Goal: Task Accomplishment & Management: Complete application form

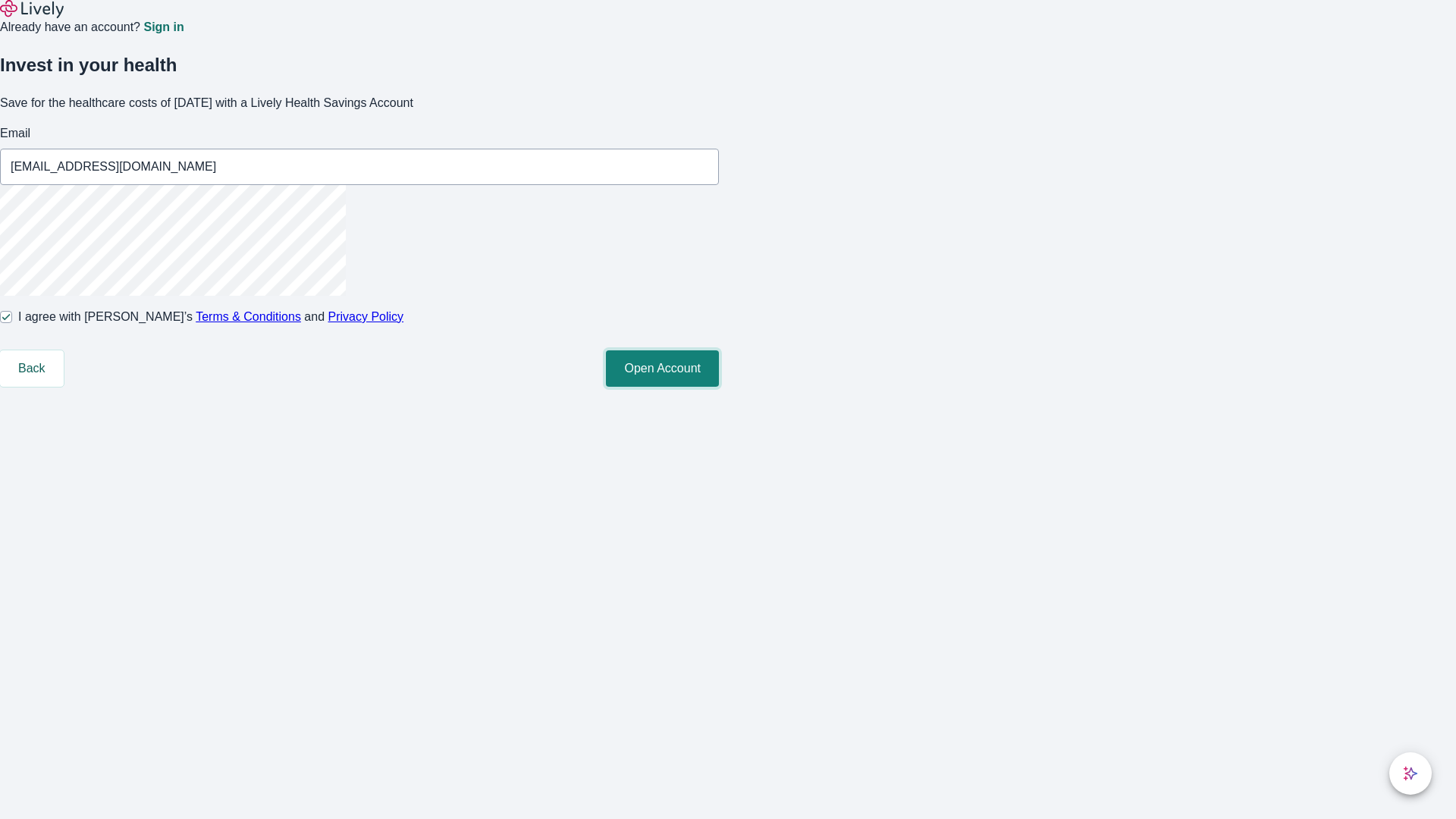
click at [719, 386] on button "Open Account" at bounding box center [662, 368] width 113 height 36
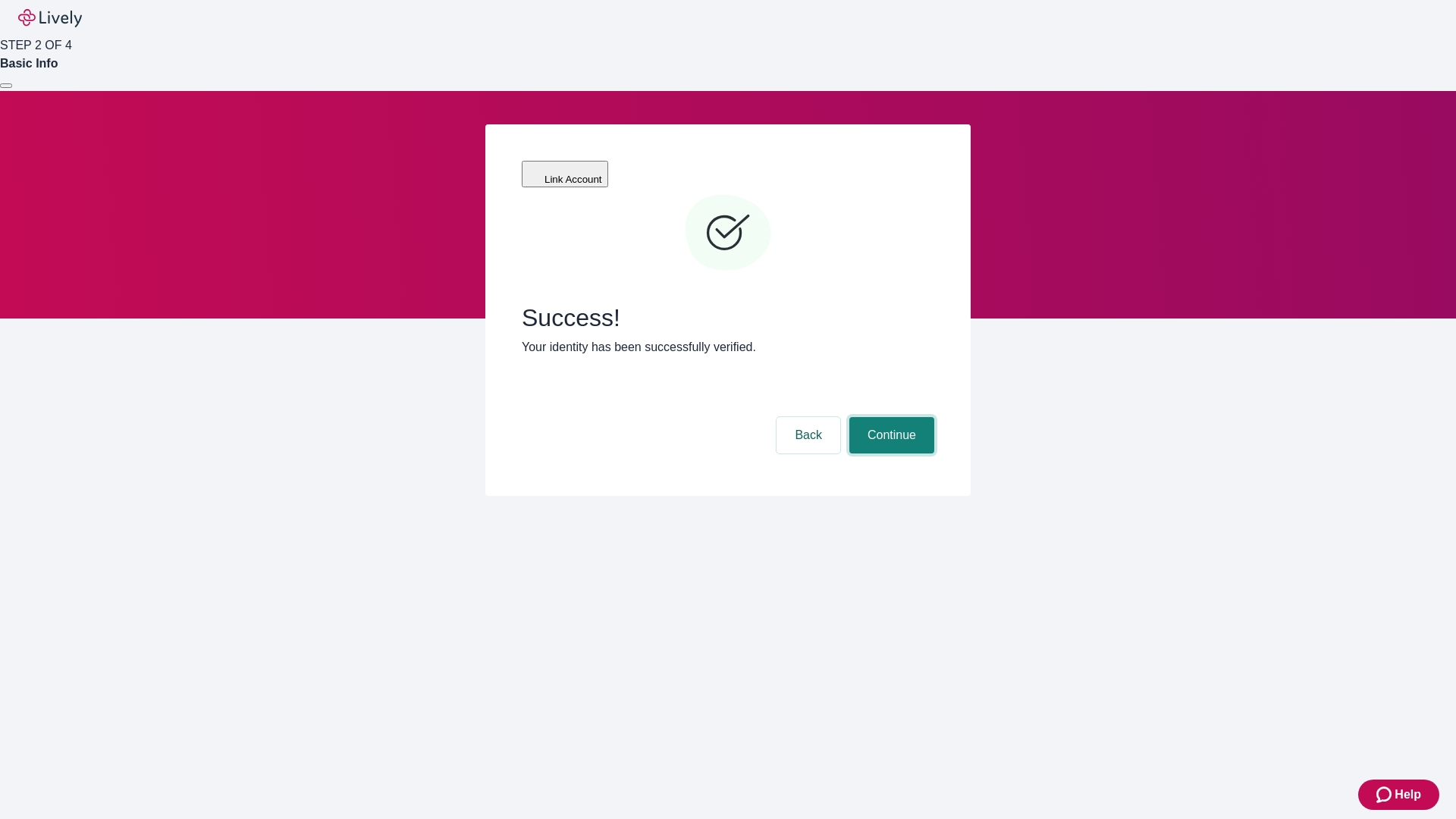
click at [890, 417] on button "Continue" at bounding box center [892, 435] width 85 height 36
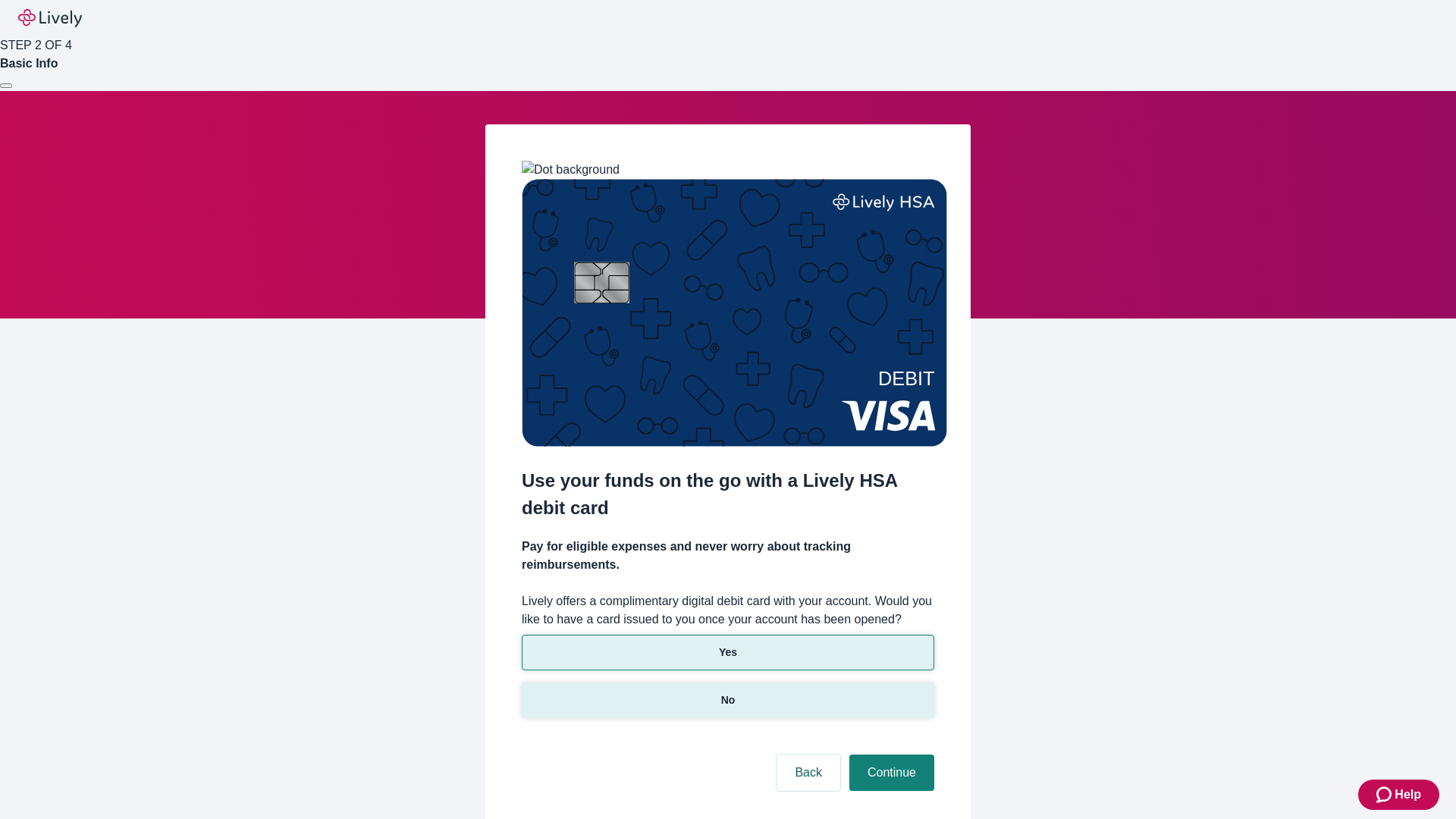
click at [727, 692] on p "No" at bounding box center [728, 700] width 15 height 16
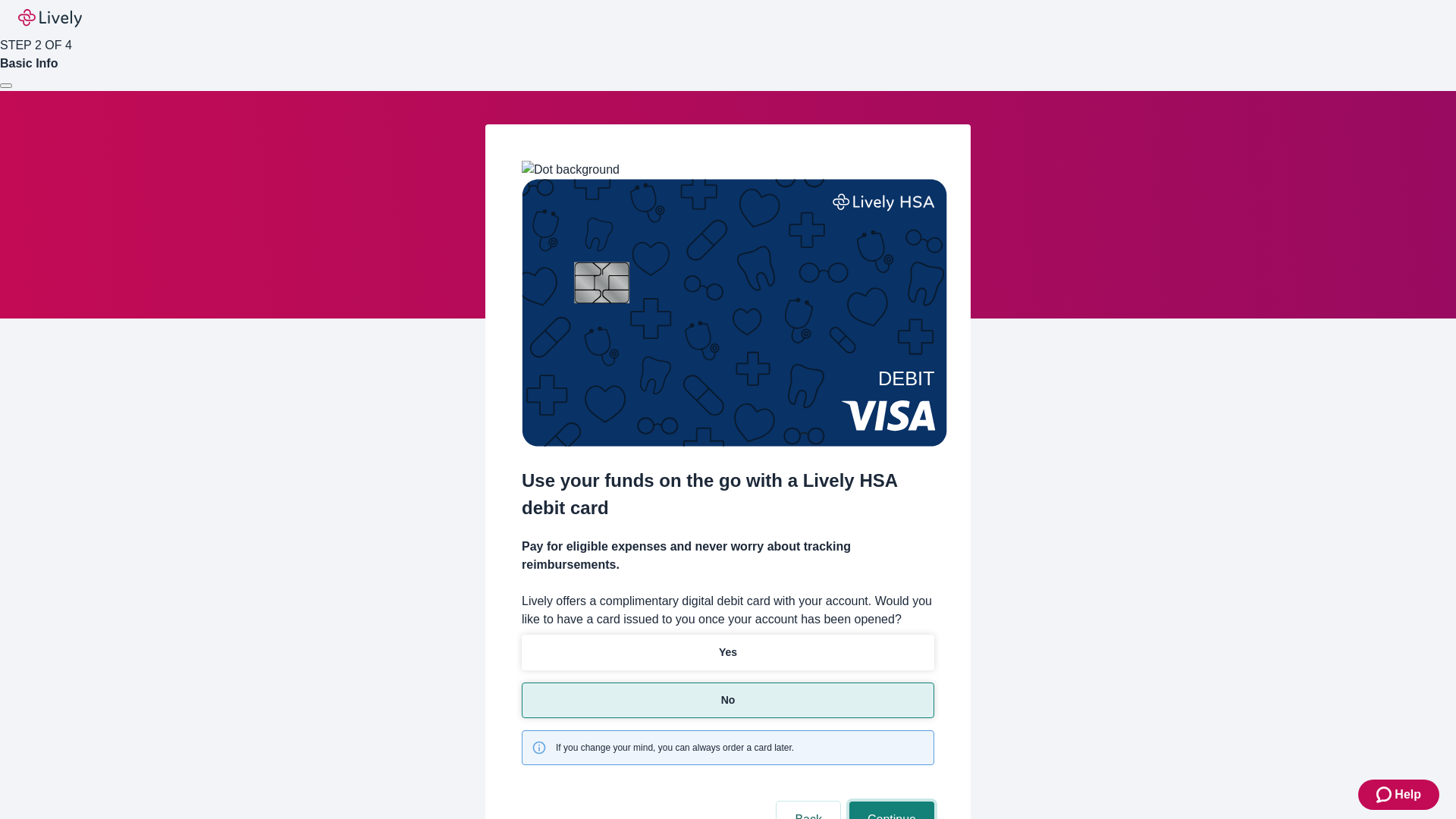
click at [890, 801] on button "Continue" at bounding box center [892, 819] width 85 height 36
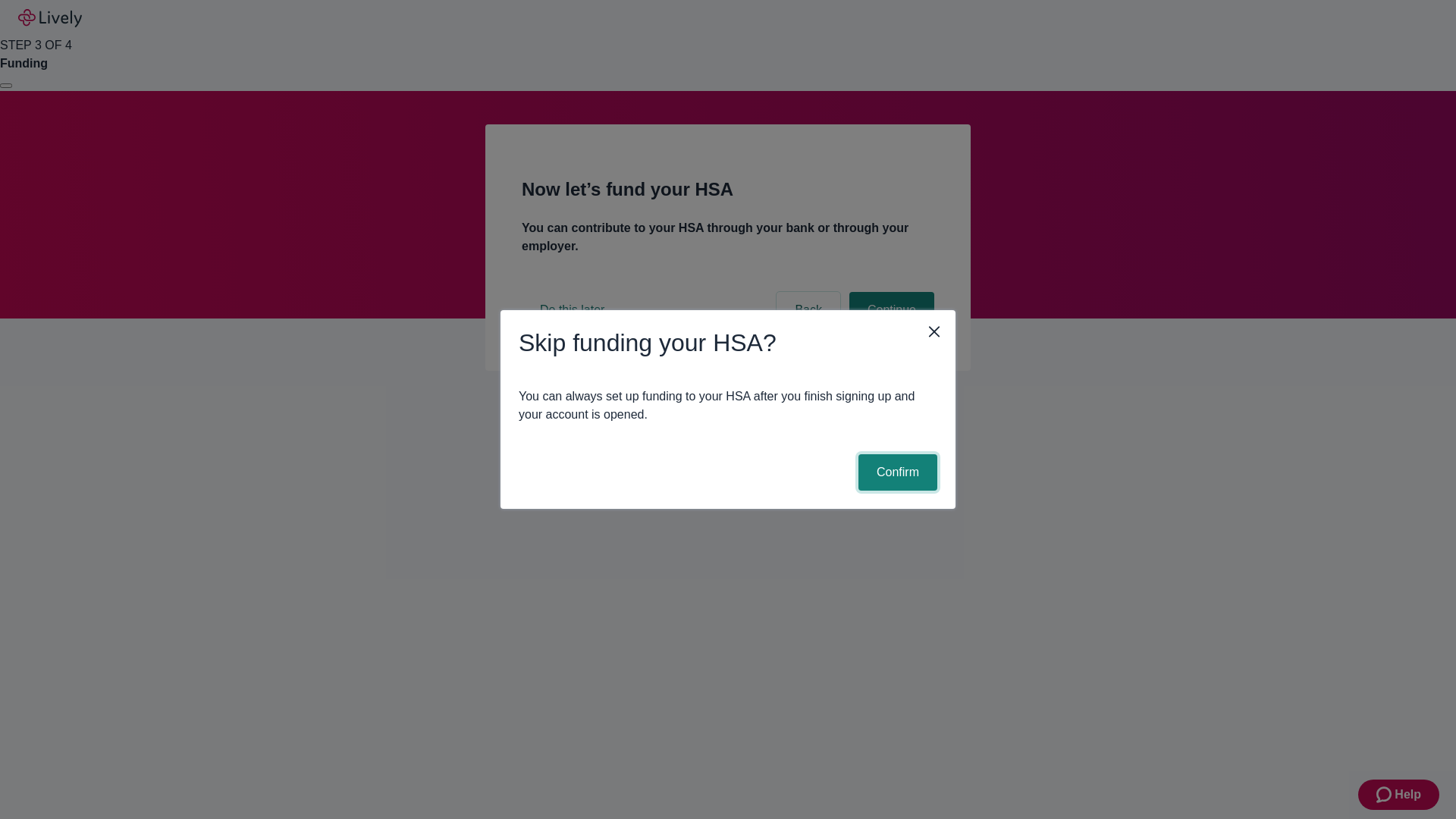
click at [896, 472] on button "Confirm" at bounding box center [898, 472] width 79 height 36
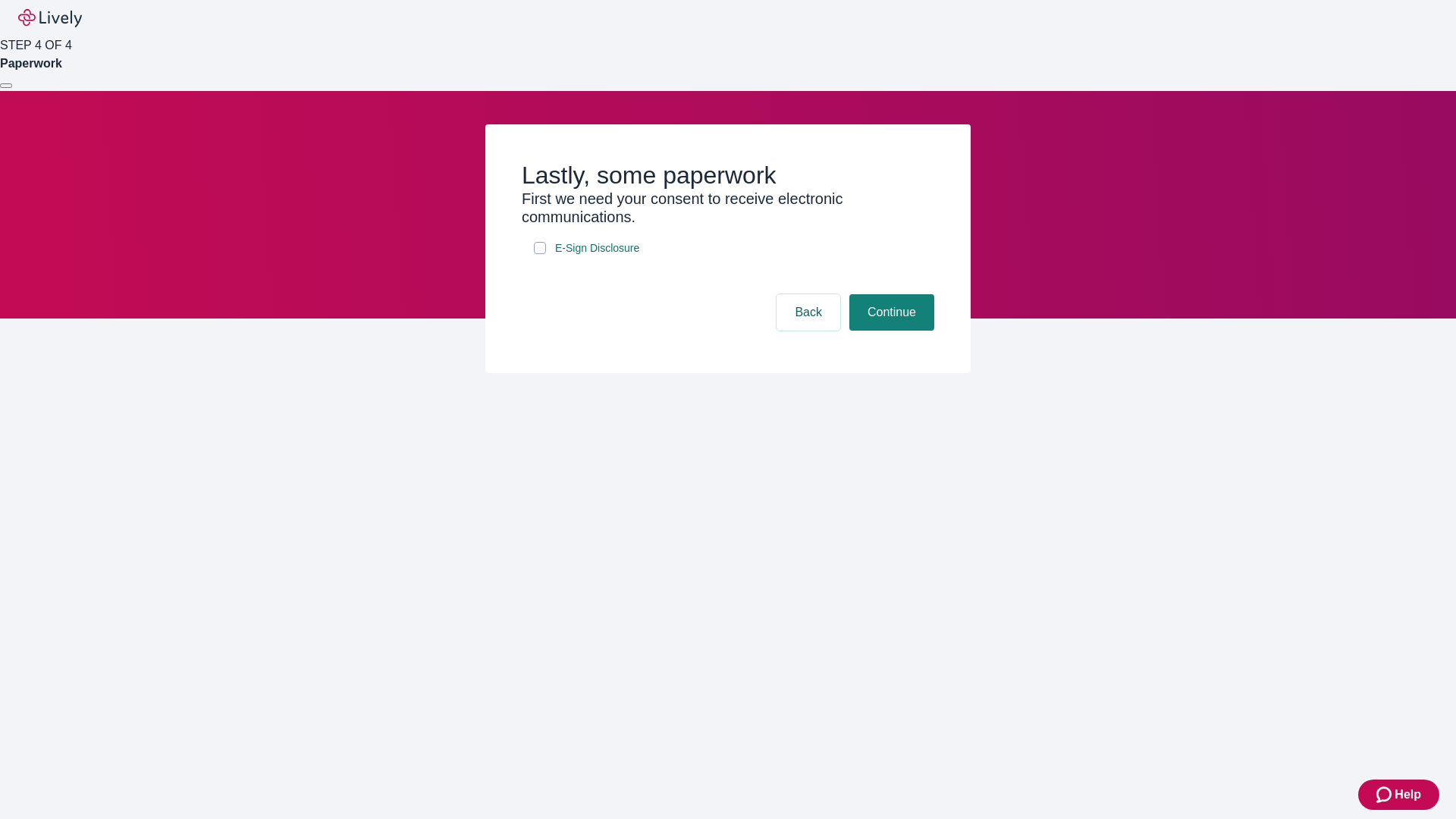
click at [540, 254] on input "E-Sign Disclosure" at bounding box center [540, 248] width 12 height 12
checkbox input "true"
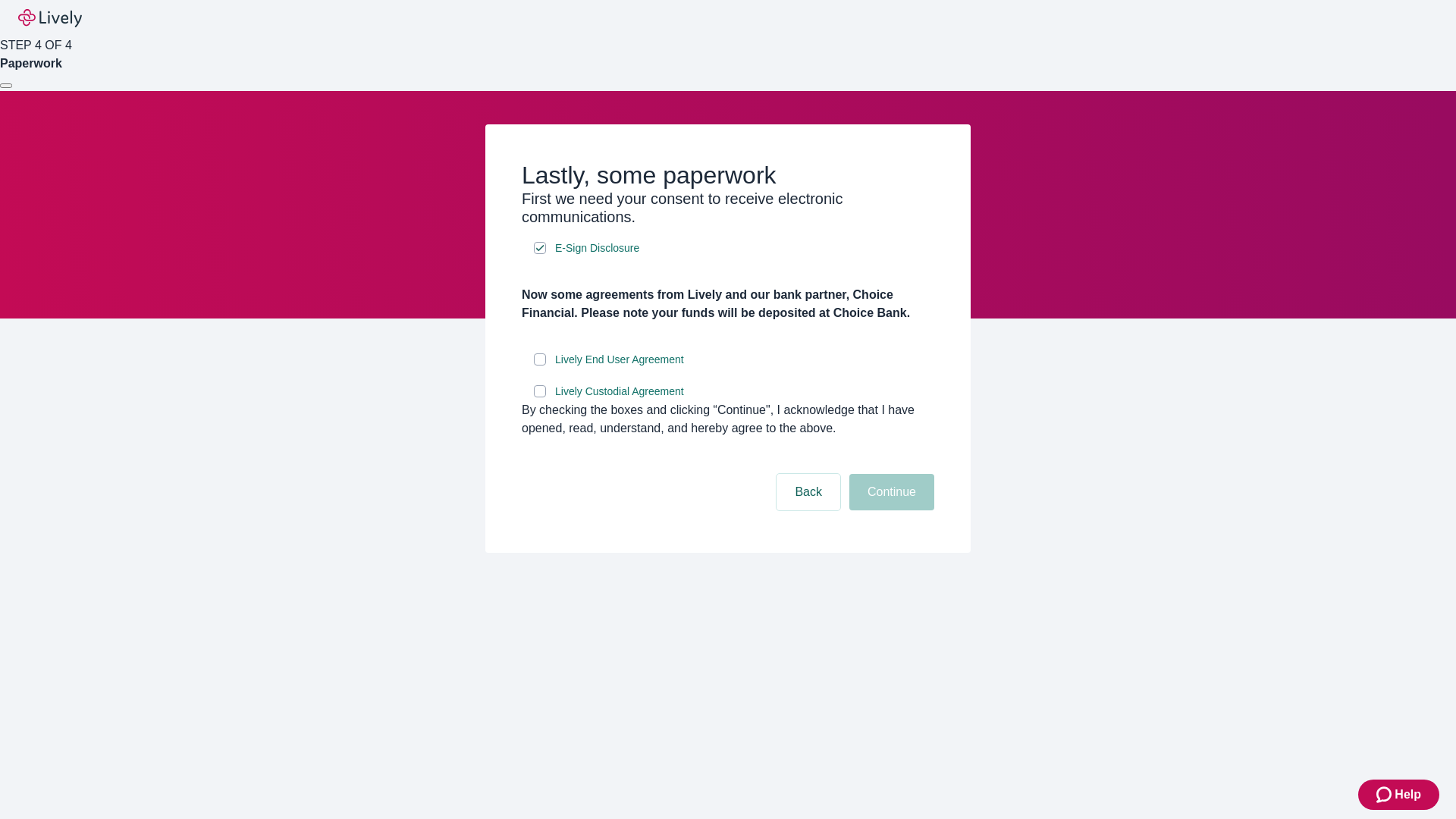
click at [540, 365] on input "Lively End User Agreement" at bounding box center [540, 359] width 12 height 12
checkbox input "true"
click at [540, 397] on input "Lively Custodial Agreement" at bounding box center [540, 391] width 12 height 12
checkbox input "true"
click at [890, 510] on button "Continue" at bounding box center [892, 492] width 85 height 36
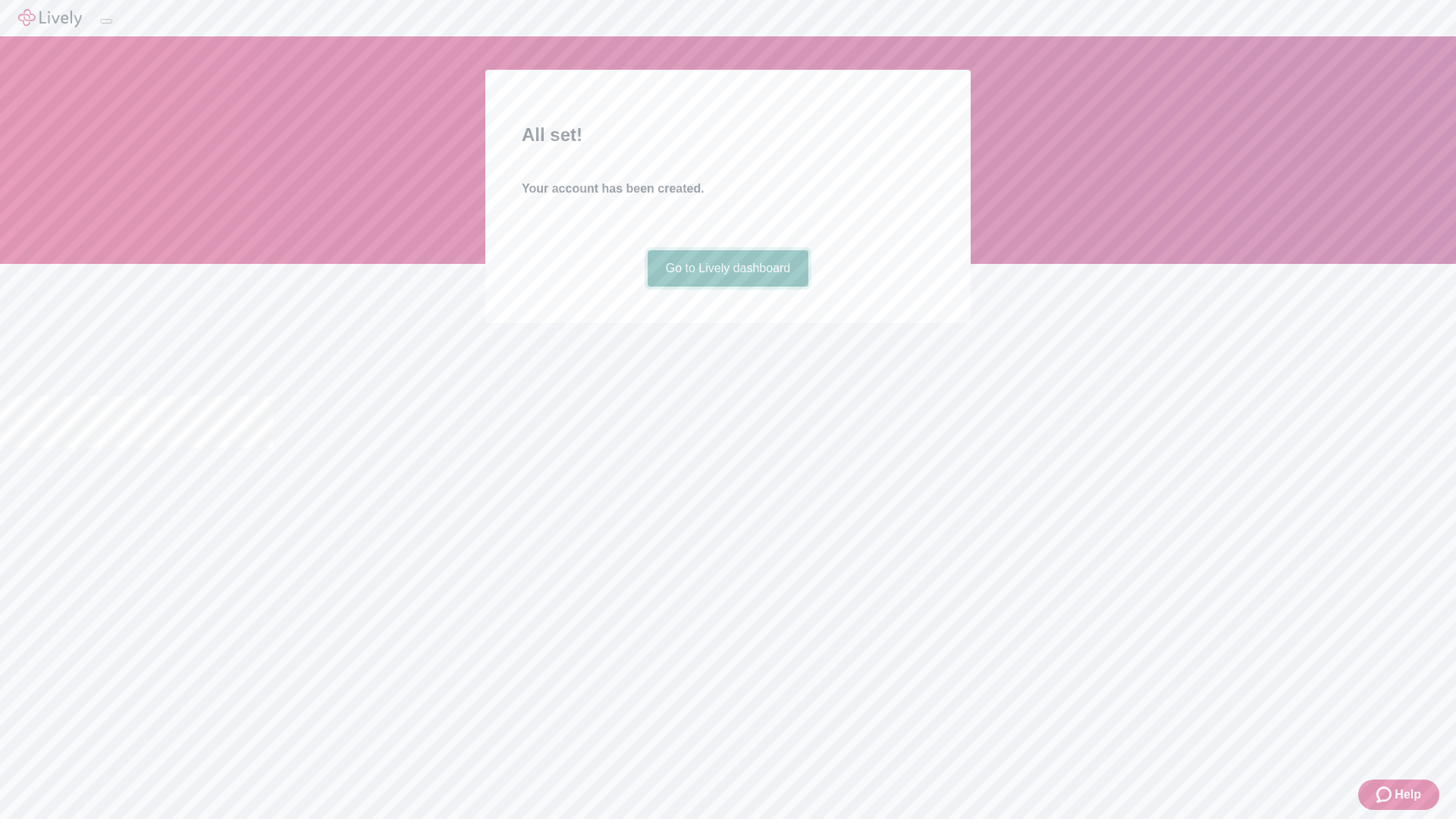
click at [727, 286] on link "Go to Lively dashboard" at bounding box center [728, 268] width 162 height 36
